Goal: Task Accomplishment & Management: Complete application form

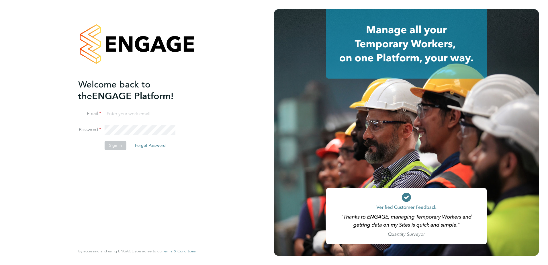
type input "silvane.darocha@vistry.co.uk"
click at [118, 148] on button "Sign In" at bounding box center [116, 145] width 22 height 9
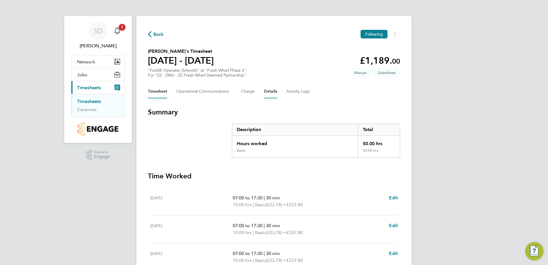
click at [268, 92] on button "Details" at bounding box center [270, 92] width 13 height 14
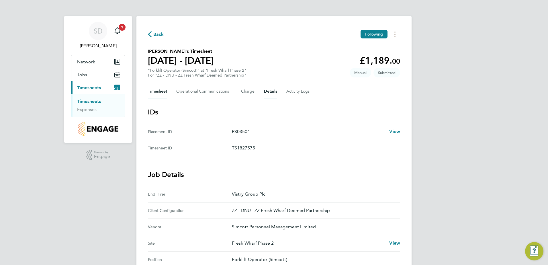
click at [155, 89] on button "Timesheet" at bounding box center [157, 92] width 19 height 14
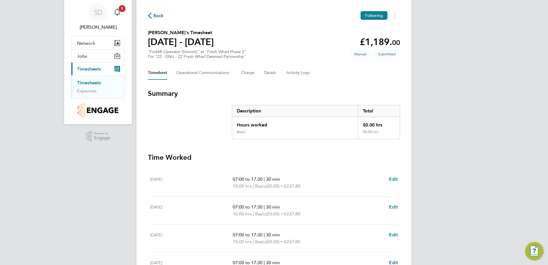
scroll to position [29, 0]
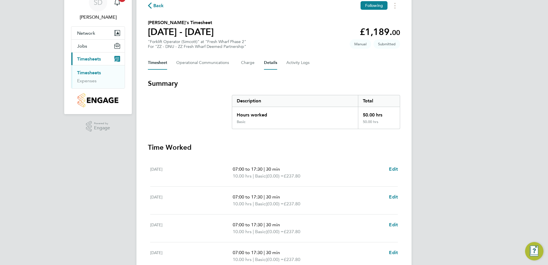
click at [270, 63] on button "Details" at bounding box center [270, 63] width 13 height 14
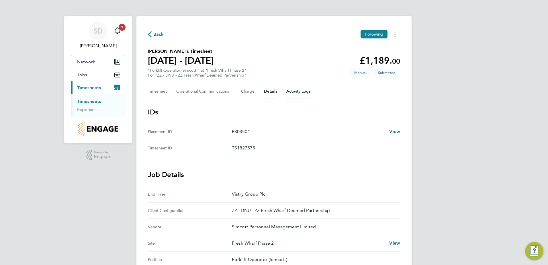
click at [292, 91] on Logs-tab "Activity Logs" at bounding box center [298, 92] width 24 height 14
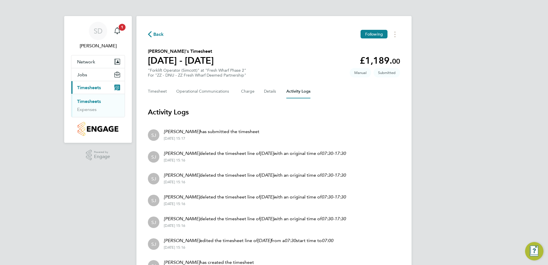
scroll to position [29, 0]
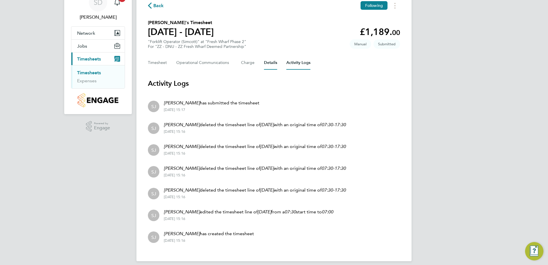
click at [272, 63] on button "Details" at bounding box center [270, 63] width 13 height 14
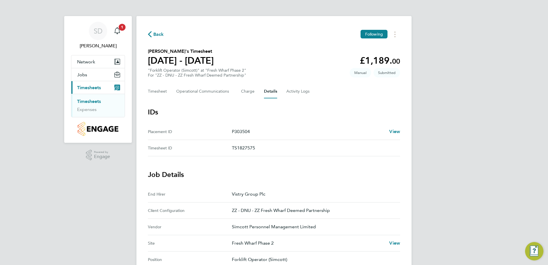
click at [86, 102] on link "Timesheets" at bounding box center [89, 101] width 24 height 5
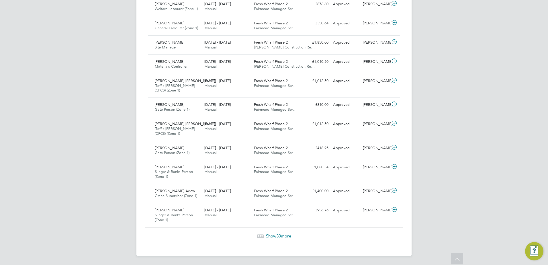
click at [282, 235] on span "Show 30 more" at bounding box center [278, 235] width 25 height 5
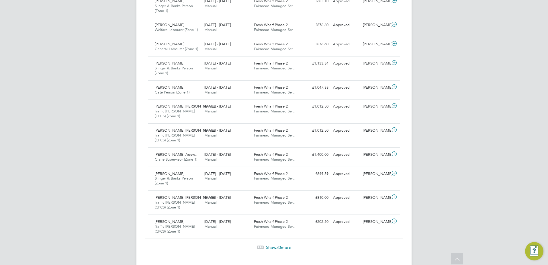
click at [282, 249] on span "Show 30 more" at bounding box center [278, 247] width 25 height 5
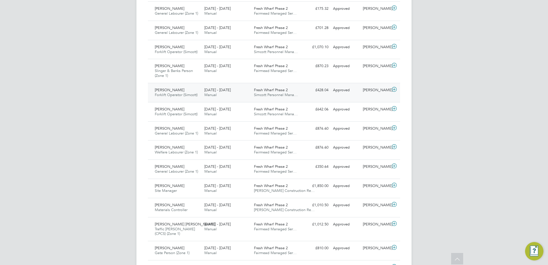
click at [395, 90] on icon at bounding box center [394, 89] width 7 height 5
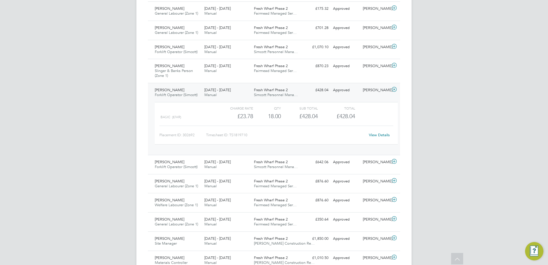
click at [381, 137] on link "View Details" at bounding box center [379, 134] width 21 height 5
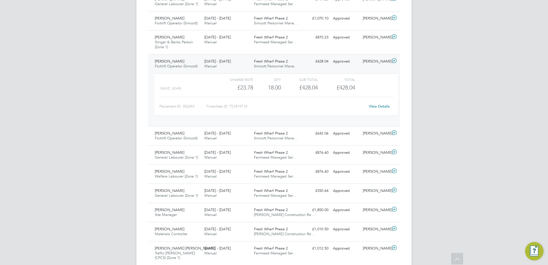
scroll to position [409, 0]
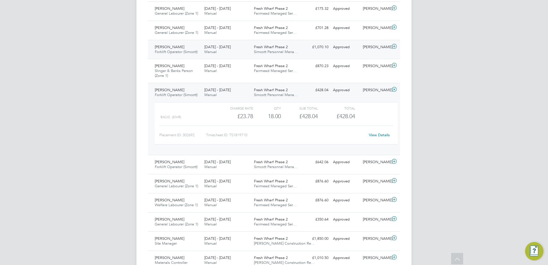
click at [393, 46] on icon at bounding box center [394, 46] width 7 height 5
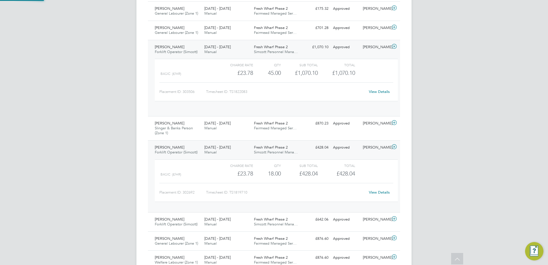
scroll to position [10, 56]
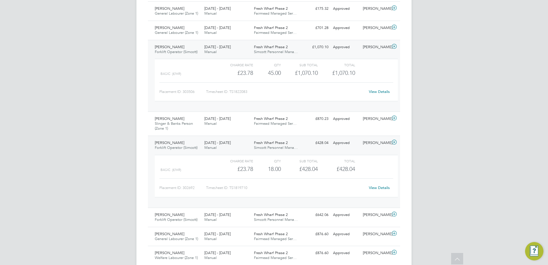
click at [385, 91] on link "View Details" at bounding box center [379, 91] width 21 height 5
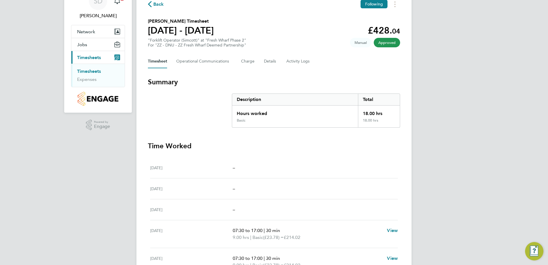
scroll to position [29, 0]
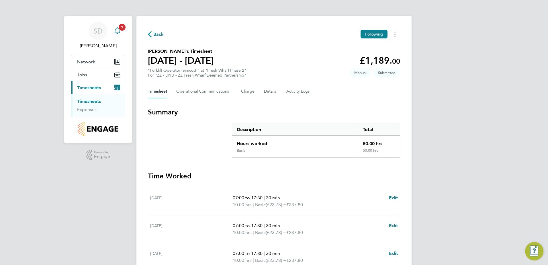
click at [119, 31] on icon "Main navigation" at bounding box center [116, 30] width 5 height 6
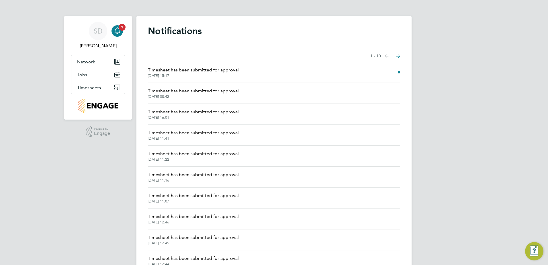
click at [205, 69] on span "Timesheet has been submitted for approval" at bounding box center [193, 70] width 91 height 7
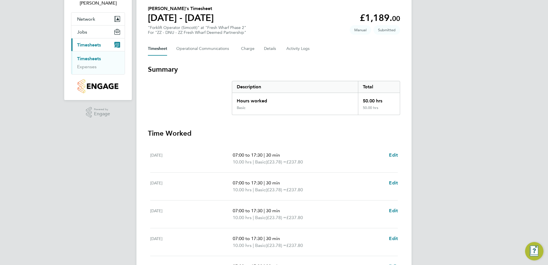
scroll to position [115, 0]
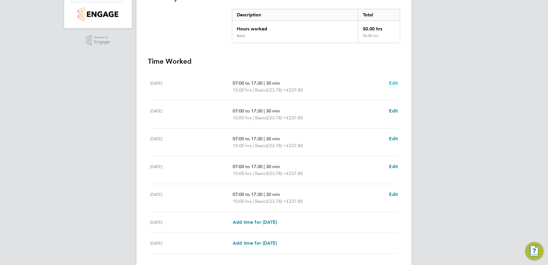
click at [394, 83] on span "Edit" at bounding box center [393, 82] width 9 height 5
select select "30"
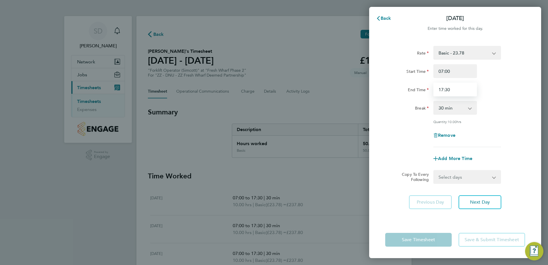
click at [443, 89] on input "17:30" at bounding box center [456, 90] width 44 height 14
click at [457, 92] on input "11:30" at bounding box center [456, 90] width 44 height 14
type input "11:49"
click at [525, 101] on div "Break 0 min 15 min 30 min 45 min 60 min 75 min 90 min" at bounding box center [455, 108] width 145 height 14
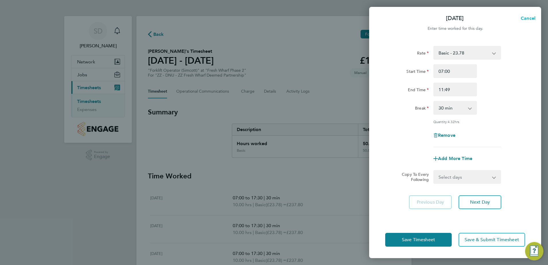
click at [527, 17] on span "Cancel" at bounding box center [527, 17] width 16 height 5
select select "30"
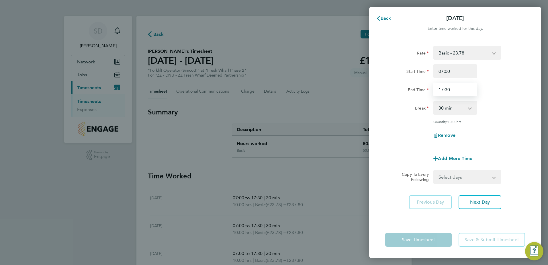
click at [443, 90] on input "17:30" at bounding box center [456, 90] width 44 height 14
click at [452, 88] on input "16:30" at bounding box center [456, 90] width 44 height 14
type input "16:52"
click at [484, 202] on span "Next Day" at bounding box center [480, 202] width 20 height 6
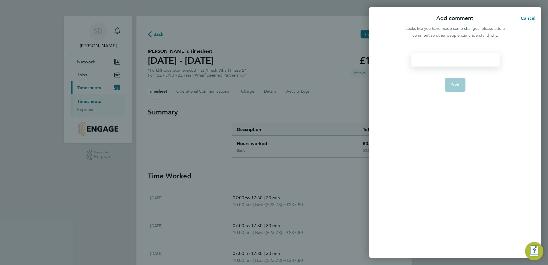
click at [421, 62] on div at bounding box center [455, 60] width 89 height 14
click at [422, 60] on div at bounding box center [455, 60] width 89 height 14
paste div
click at [454, 89] on span "Post" at bounding box center [455, 92] width 9 height 6
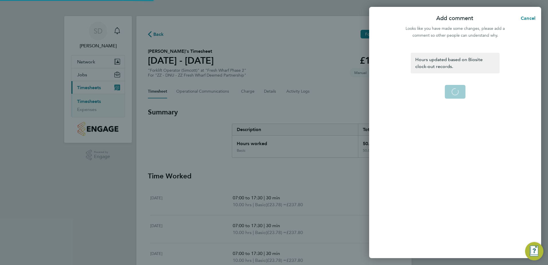
select select "30"
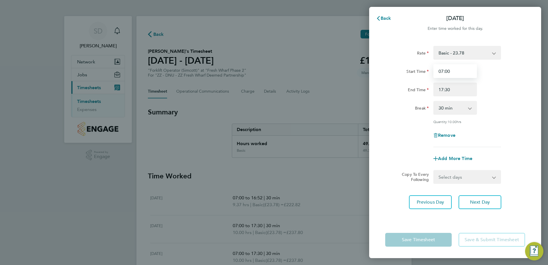
click at [451, 70] on input "07:00" at bounding box center [456, 71] width 44 height 14
type input "07:21"
click at [444, 89] on input "17:30" at bounding box center [456, 90] width 44 height 14
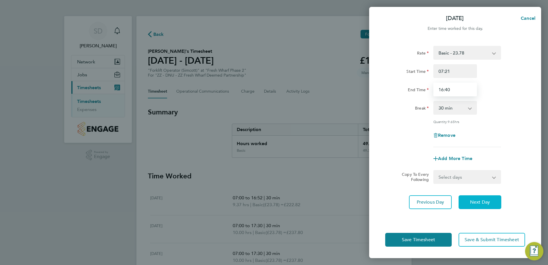
type input "16:40"
click at [484, 201] on span "Next Day" at bounding box center [480, 202] width 20 height 6
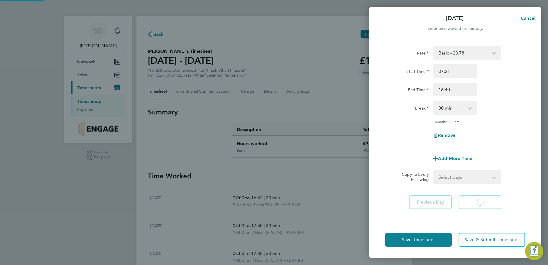
select select "30"
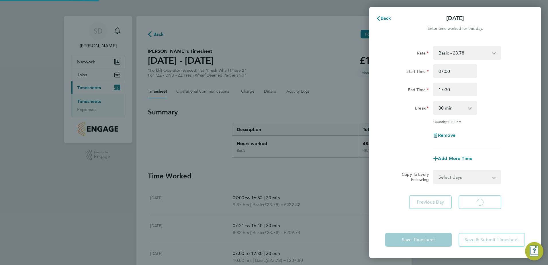
select select "30"
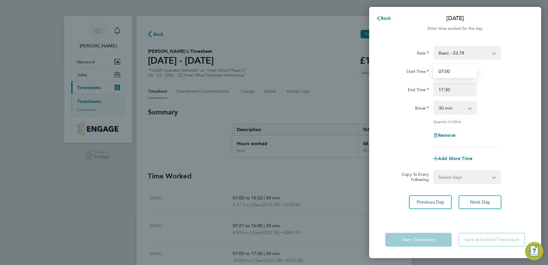
click at [452, 69] on input "07:00" at bounding box center [456, 71] width 44 height 14
type input "07:16"
click at [444, 90] on input "17:30" at bounding box center [456, 90] width 44 height 14
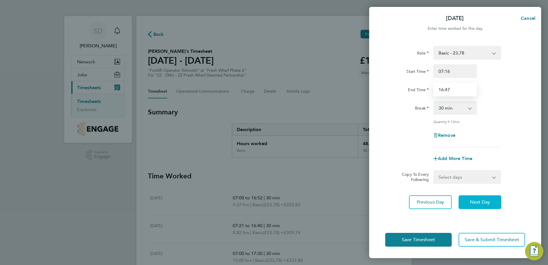
type input "16:47"
click at [484, 204] on span "Next Day" at bounding box center [480, 202] width 20 height 6
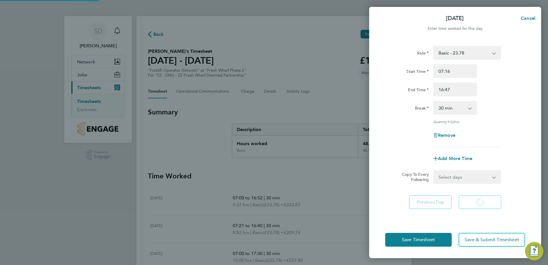
select select "30"
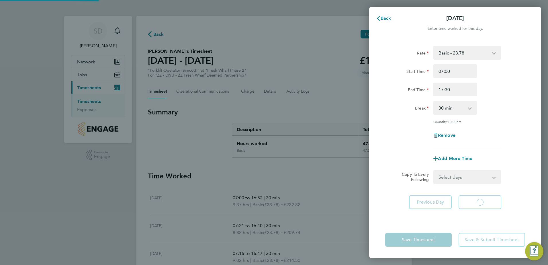
select select "30"
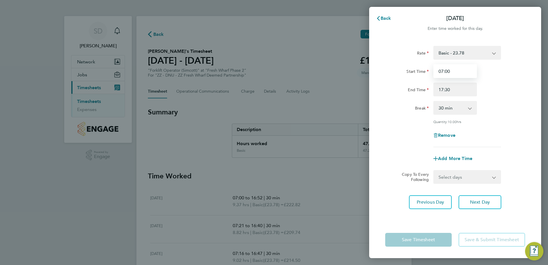
click at [451, 72] on input "07:00" at bounding box center [456, 71] width 44 height 14
type input "07:13"
click at [443, 87] on input "17:30" at bounding box center [456, 90] width 44 height 14
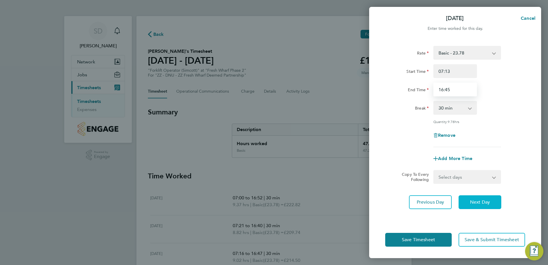
type input "16:45"
click at [481, 200] on span "Next Day" at bounding box center [480, 202] width 20 height 6
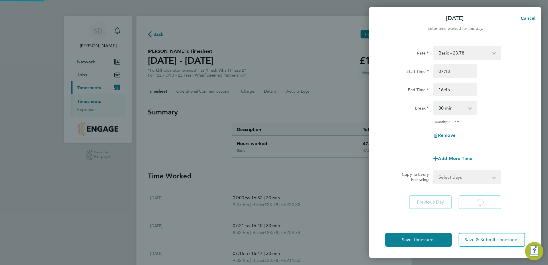
select select "30"
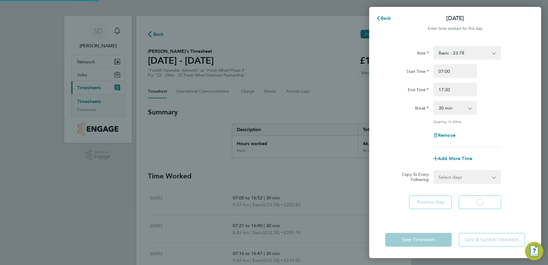
select select "30"
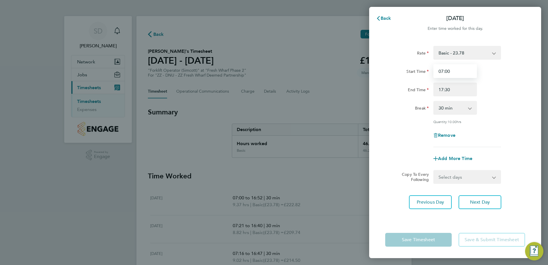
click at [450, 69] on input "07:00" at bounding box center [456, 71] width 44 height 14
type input "07:30"
click at [443, 90] on input "17:30" at bounding box center [456, 90] width 44 height 14
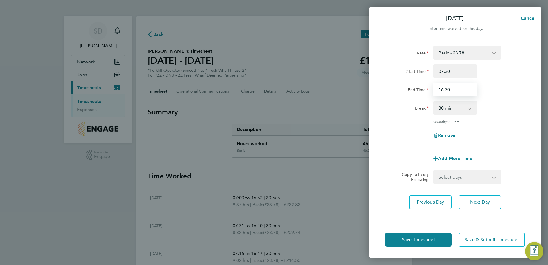
click at [453, 90] on input "16:30" at bounding box center [456, 90] width 44 height 14
type input "16:32"
click at [330, 183] on div "[DATE] Cancel Enter time worked for this day. Rate Basic - 23.78 Start Time 07:…" at bounding box center [274, 132] width 548 height 265
click at [328, 181] on div "[DATE] Cancel Enter time worked for this day. Rate Basic - 23.78 Start Time 07:…" at bounding box center [274, 132] width 548 height 265
click at [404, 14] on div "[DATE] Cancel" at bounding box center [455, 18] width 172 height 14
